Goal: Information Seeking & Learning: Check status

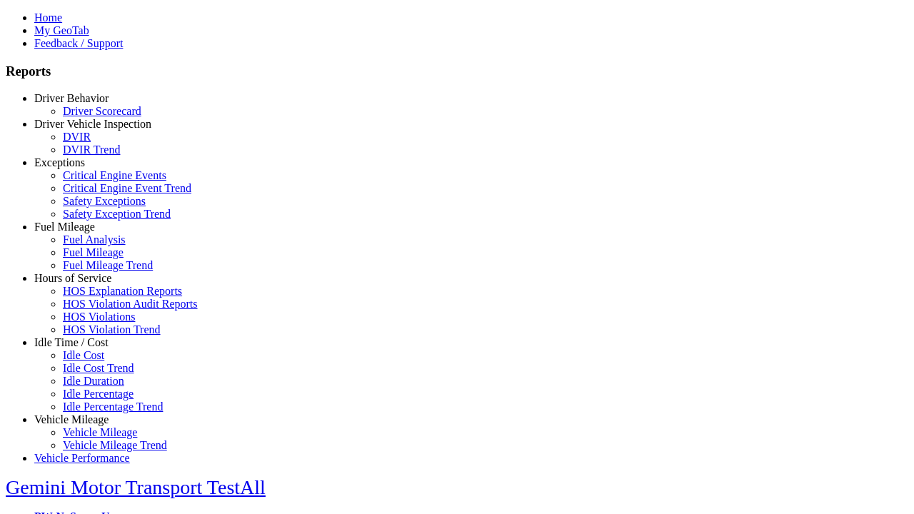
click at [82, 284] on link "Hours of Service" at bounding box center [72, 278] width 77 height 12
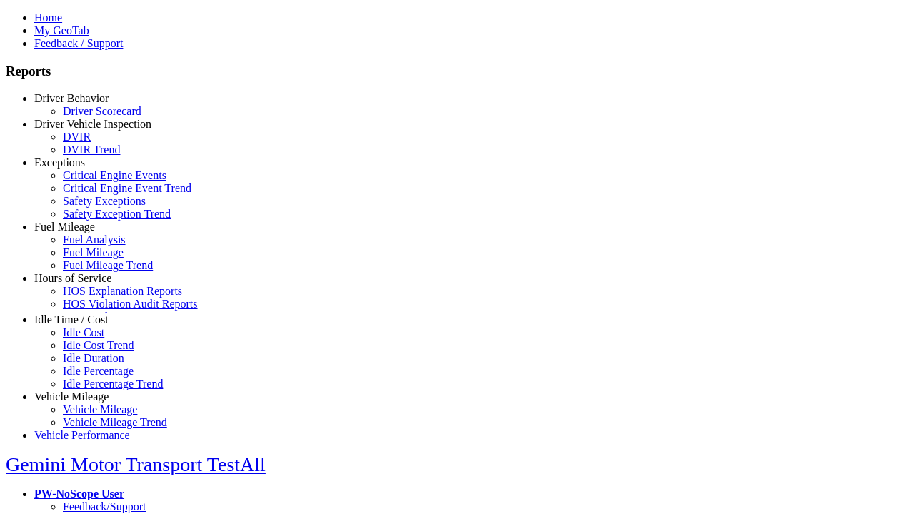
click at [93, 323] on link "HOS Violations" at bounding box center [99, 317] width 72 height 12
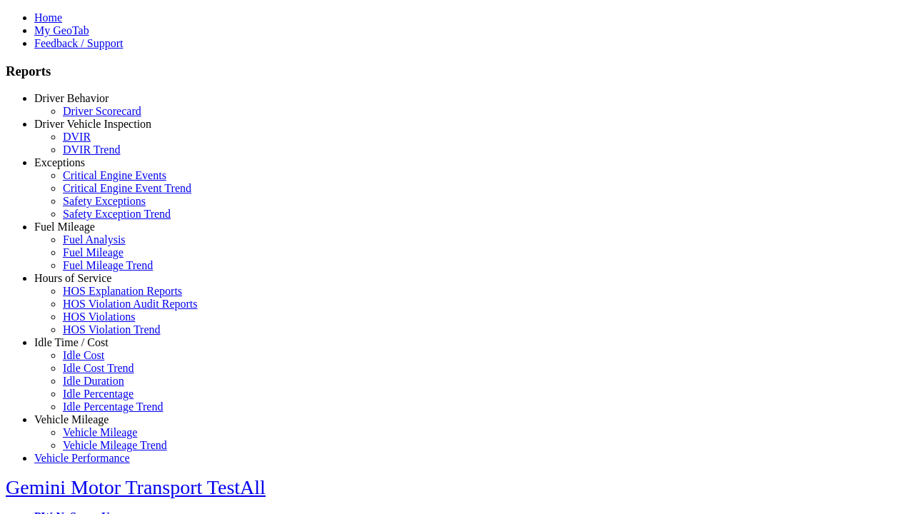
type input "*********"
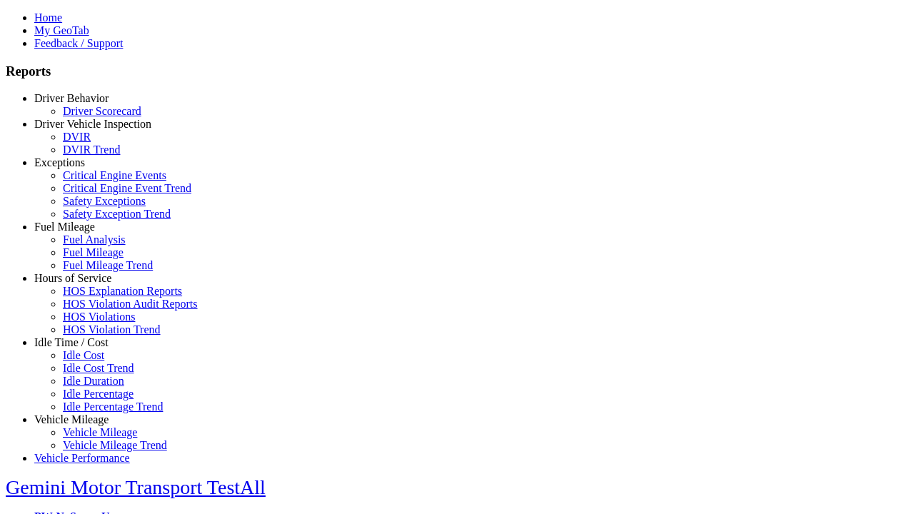
type input "**********"
